Goal: Information Seeking & Learning: Learn about a topic

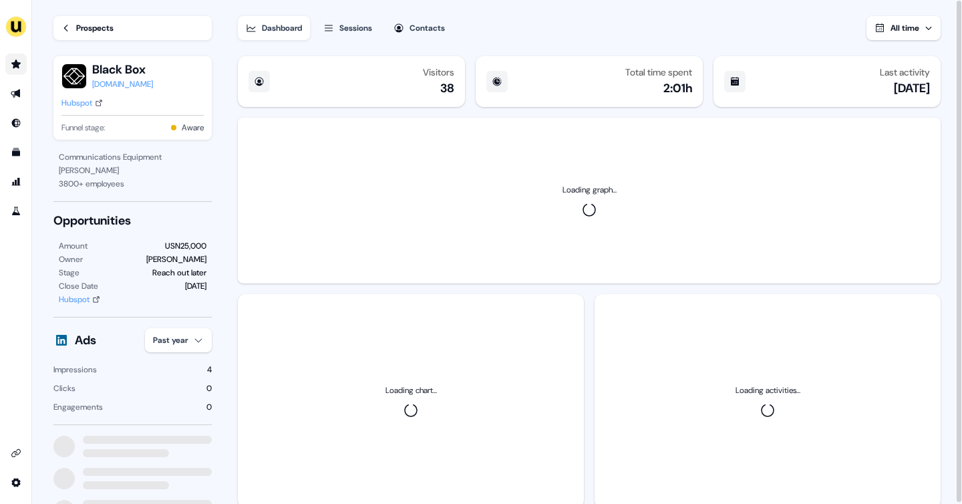
click at [9, 65] on link "Go to prospects" at bounding box center [15, 63] width 21 height 21
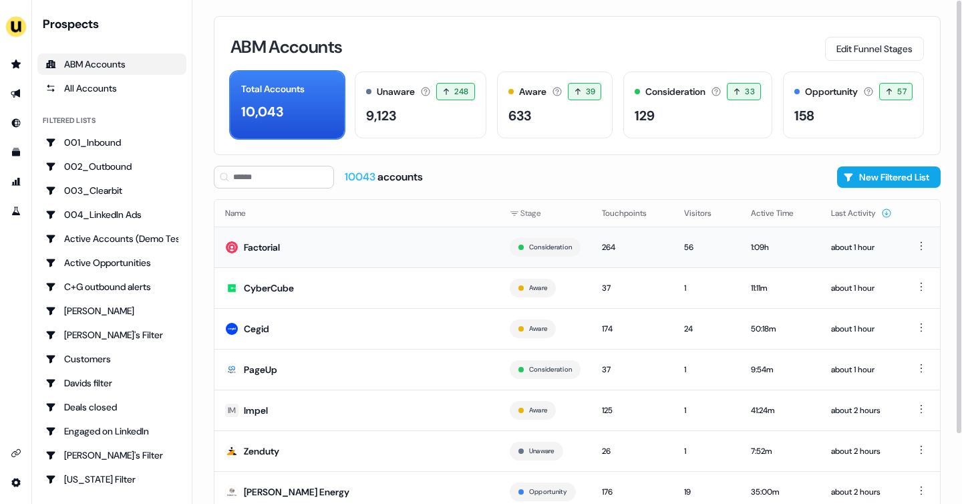
click at [299, 256] on td "Factorial" at bounding box center [356, 246] width 285 height 41
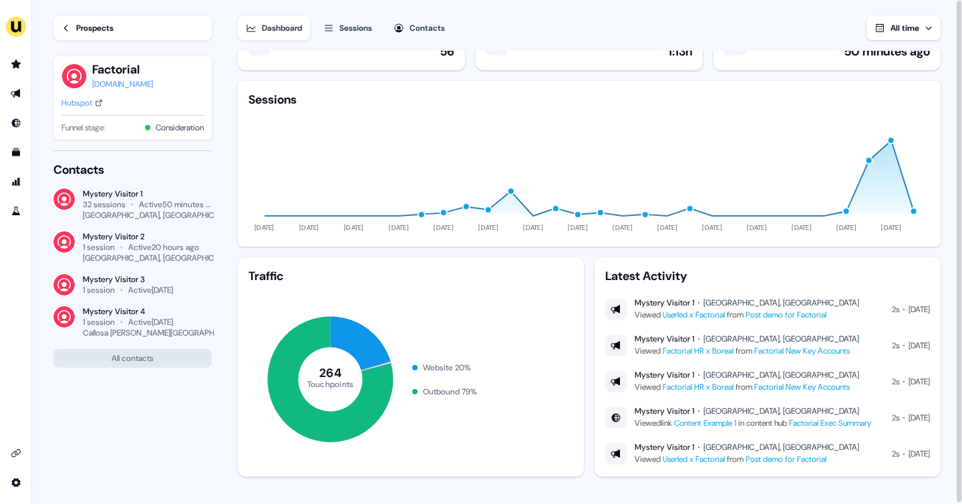
scroll to position [45, 0]
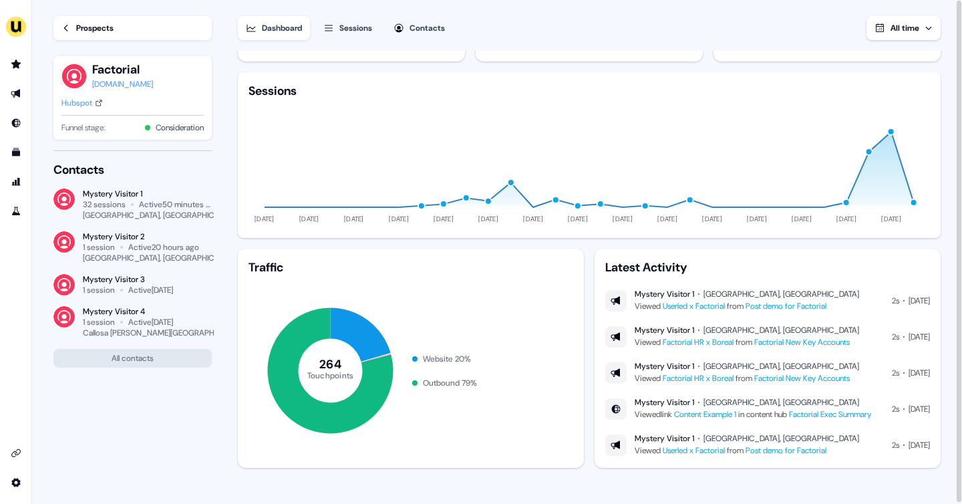
click at [357, 27] on div "Sessions" at bounding box center [355, 27] width 33 height 13
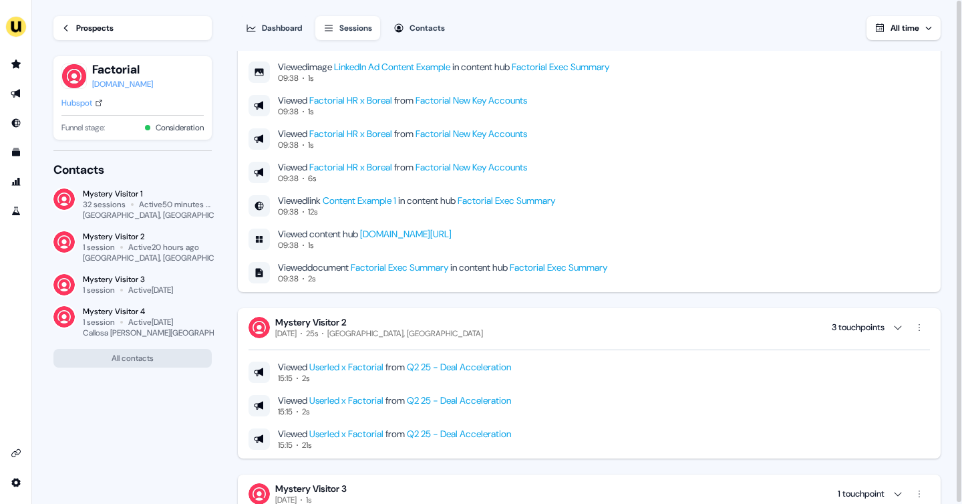
scroll to position [446, 0]
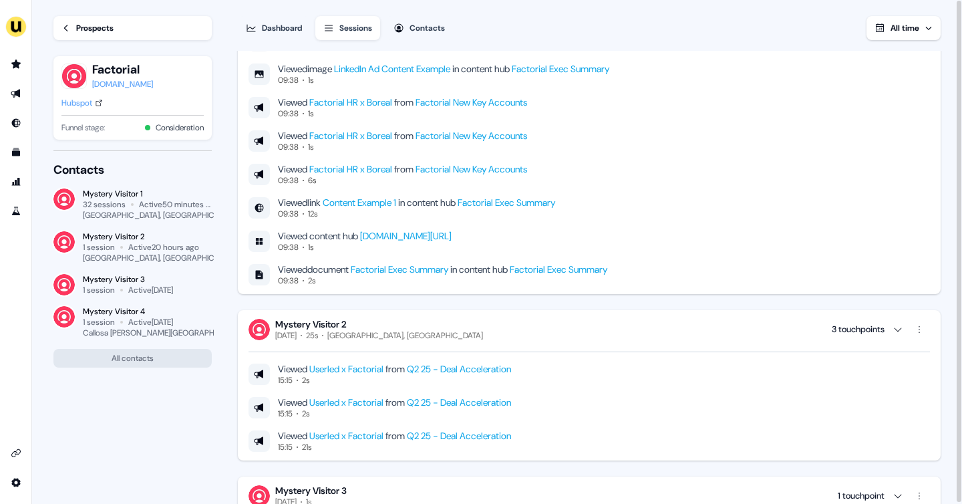
click at [487, 170] on link "Factorial New Key Accounts" at bounding box center [471, 169] width 112 height 12
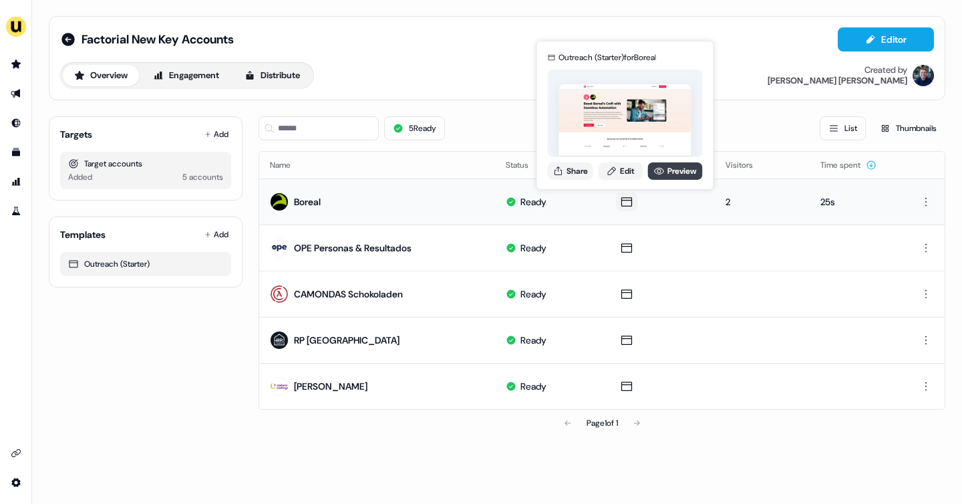
click at [689, 174] on link "Preview" at bounding box center [675, 170] width 55 height 17
